Goal: Transaction & Acquisition: Obtain resource

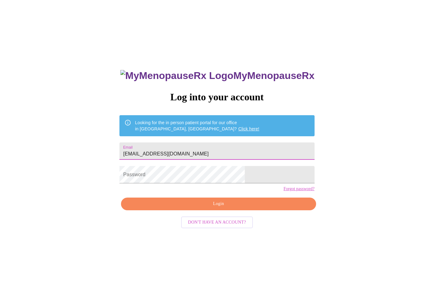
type input "[EMAIL_ADDRESS][DOMAIN_NAME]"
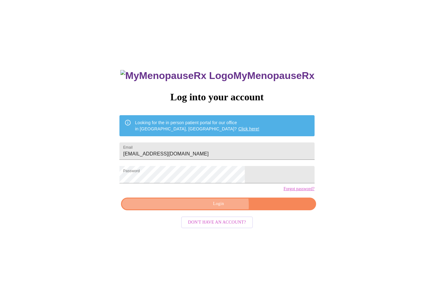
click at [220, 208] on span "Login" at bounding box center [218, 204] width 181 height 8
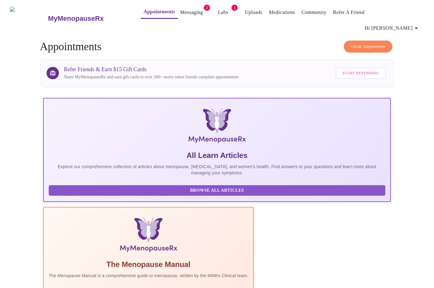
click at [218, 11] on link "Labs" at bounding box center [223, 12] width 10 height 9
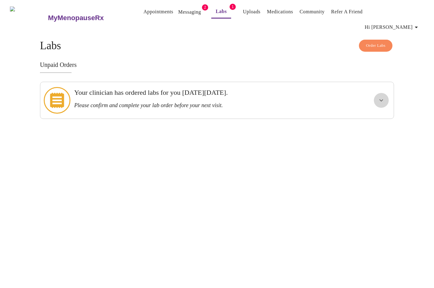
click at [380, 97] on icon "show more" at bounding box center [380, 100] width 7 height 7
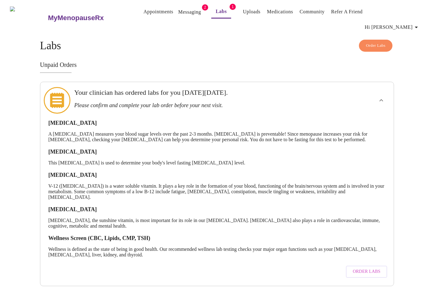
click at [370, 268] on span "Order Labs" at bounding box center [367, 272] width 28 height 8
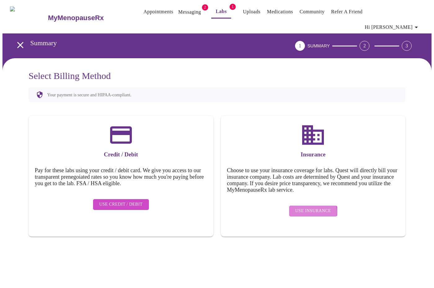
click at [313, 207] on span "Use Insurance" at bounding box center [313, 211] width 36 height 8
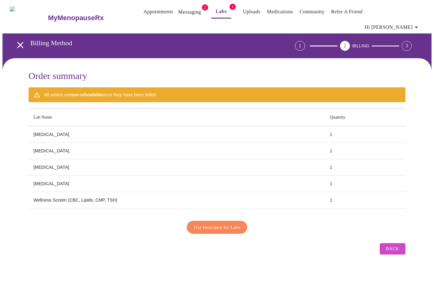
click at [211, 224] on span "Use Insurance for Labs" at bounding box center [217, 228] width 46 height 8
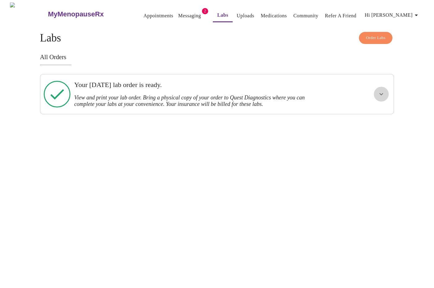
click at [382, 93] on icon "show more" at bounding box center [381, 94] width 4 height 2
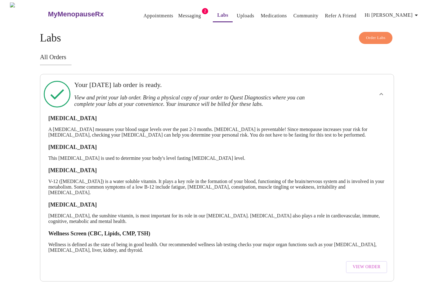
scroll to position [3, 0]
click at [372, 264] on span "View Order" at bounding box center [367, 268] width 28 height 8
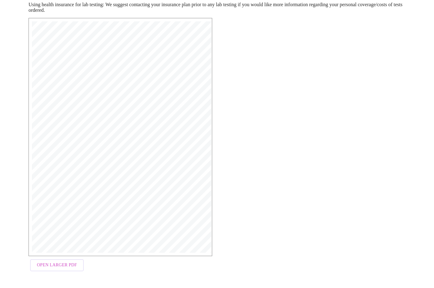
scroll to position [92, 0]
click at [60, 268] on span "Open Larger PDF" at bounding box center [57, 266] width 40 height 8
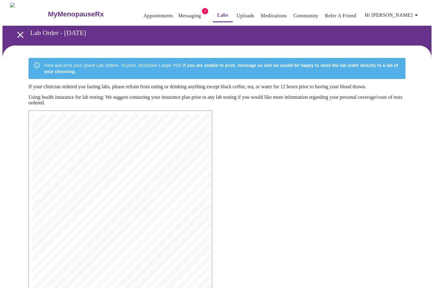
scroll to position [0, 0]
click at [277, 149] on div "MyMenopauseRx Medical Group [STREET_ADDRESS] Phone: [PHONE_NUMBER] Fax: [PHONE_…" at bounding box center [217, 239] width 387 height 267
click at [266, 168] on div "MyMenopauseRx Medical Group [STREET_ADDRESS] Phone: [PHONE_NUMBER] Fax: [PHONE_…" at bounding box center [217, 239] width 387 height 267
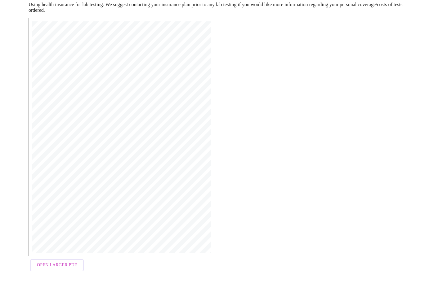
scroll to position [92, 0]
click at [61, 266] on span "Open Larger PDF" at bounding box center [57, 266] width 40 height 8
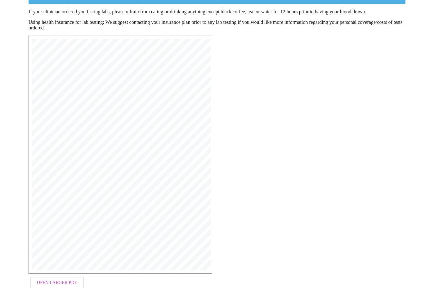
scroll to position [75, 0]
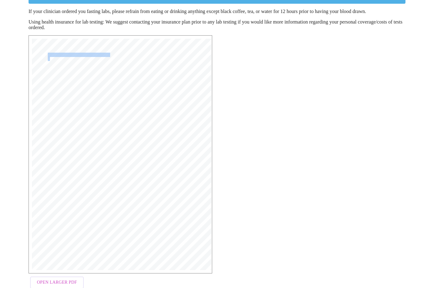
click at [187, 246] on div "MyMenopauseRx Medical Group [STREET_ADDRESS] Phone: [PHONE_NUMBER] Fax: [PHONE_…" at bounding box center [120, 155] width 177 height 232
